Goal: Task Accomplishment & Management: Manage account settings

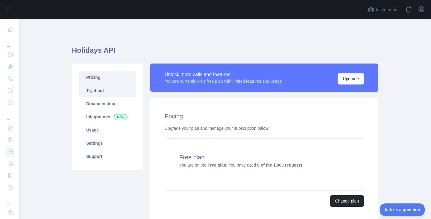
click at [100, 90] on link "Try it out" at bounding box center [107, 90] width 57 height 13
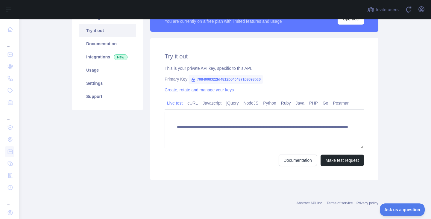
scroll to position [6, 0]
click at [174, 89] on link "Create, rotate and manage your keys" at bounding box center [199, 89] width 69 height 5
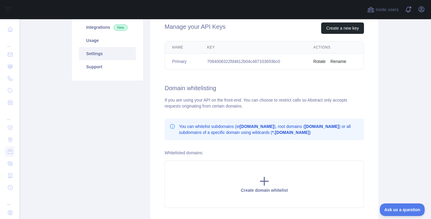
scroll to position [90, 0]
click at [319, 63] on button "Rotate" at bounding box center [320, 61] width 12 height 6
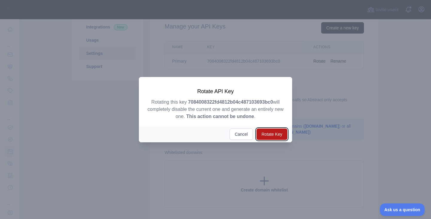
click at [278, 133] on button "Rotate Key" at bounding box center [272, 134] width 31 height 11
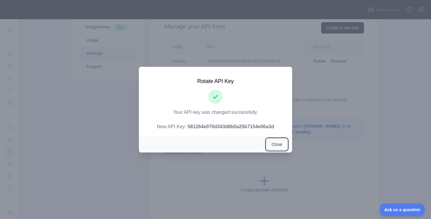
click at [273, 142] on button "Close" at bounding box center [277, 144] width 21 height 11
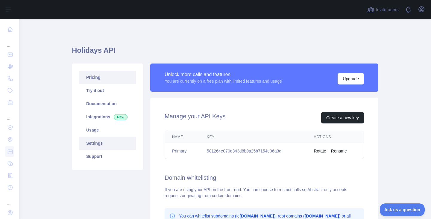
click at [101, 78] on link "Pricing" at bounding box center [107, 77] width 57 height 13
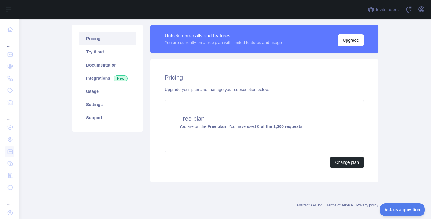
scroll to position [46, 0]
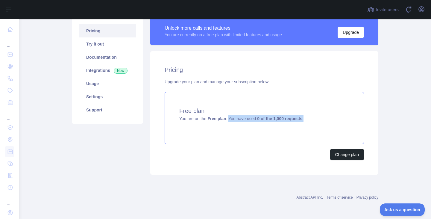
drag, startPoint x: 227, startPoint y: 122, endPoint x: 306, endPoint y: 122, distance: 79.4
click at [306, 122] on div "Free plan You are on the Free plan . You have used 0 of the 1,000 requests ." at bounding box center [265, 118] width 200 height 52
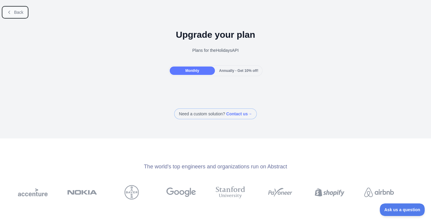
click at [18, 16] on button "Back" at bounding box center [15, 12] width 24 height 10
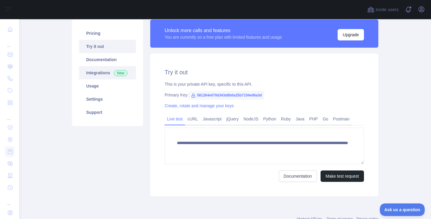
scroll to position [30, 0]
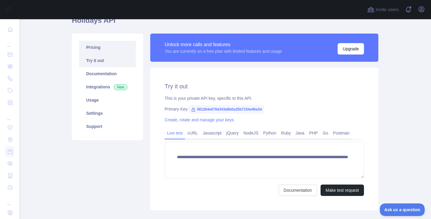
click at [97, 47] on link "Pricing" at bounding box center [107, 47] width 57 height 13
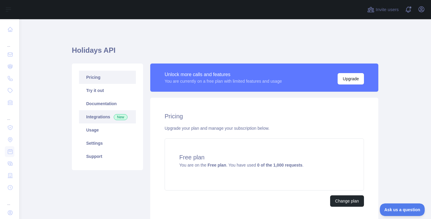
click at [104, 116] on link "Integrations New" at bounding box center [107, 116] width 57 height 13
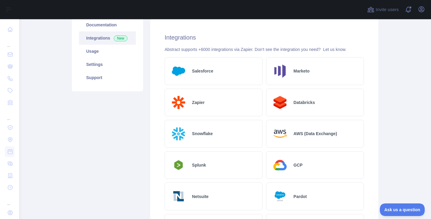
scroll to position [19, 0]
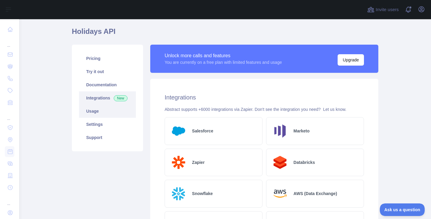
click at [98, 114] on link "Usage" at bounding box center [107, 111] width 57 height 13
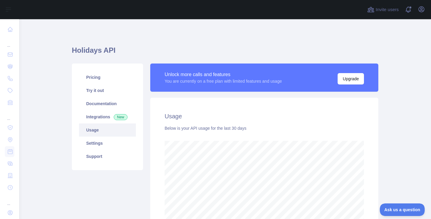
scroll to position [200, 408]
